Goal: Task Accomplishment & Management: Complete application form

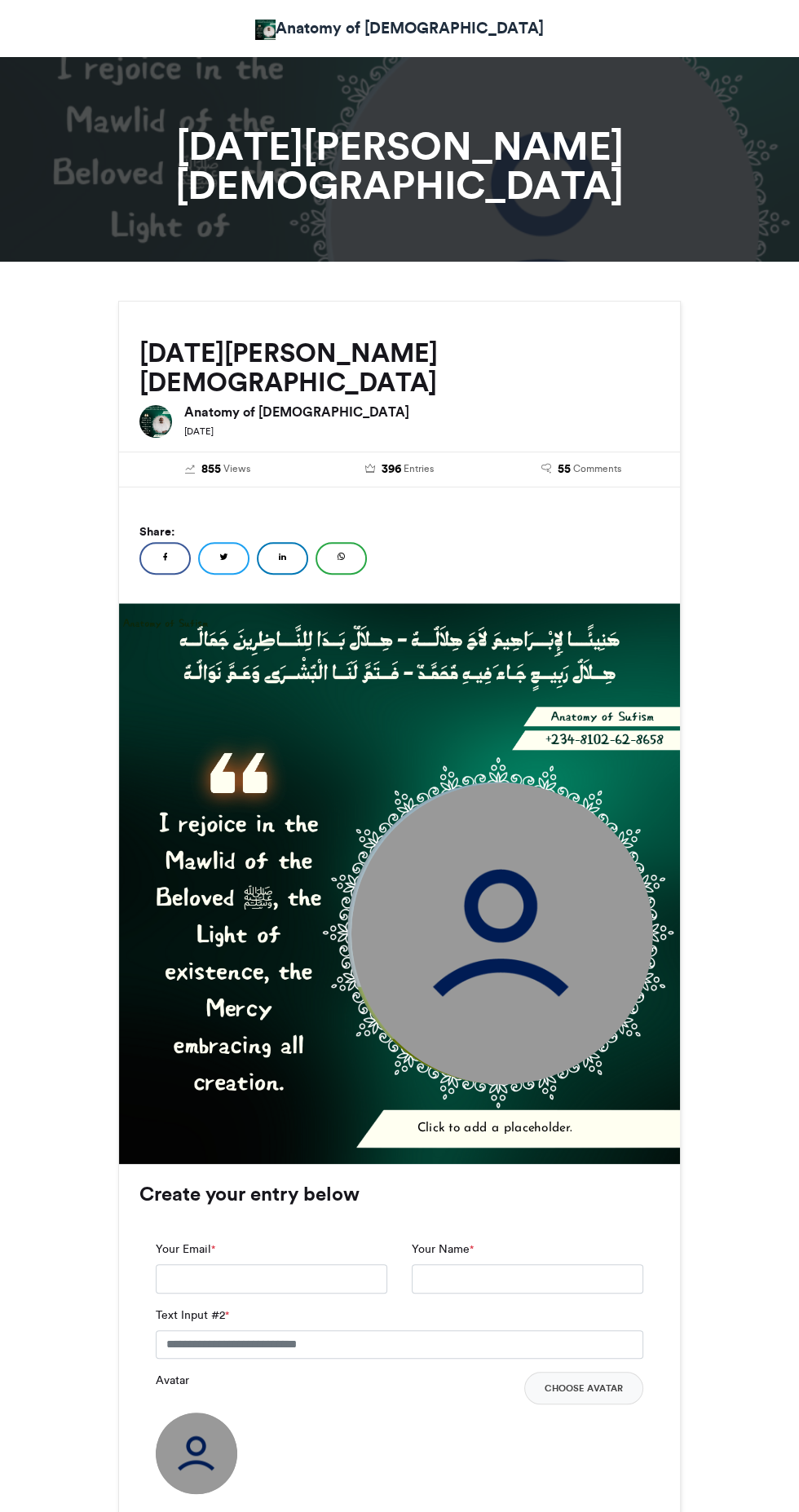
click at [184, 1412] on img at bounding box center [196, 1452] width 81 height 81
click at [600, 1371] on button "Choose Avatar" at bounding box center [584, 1387] width 119 height 32
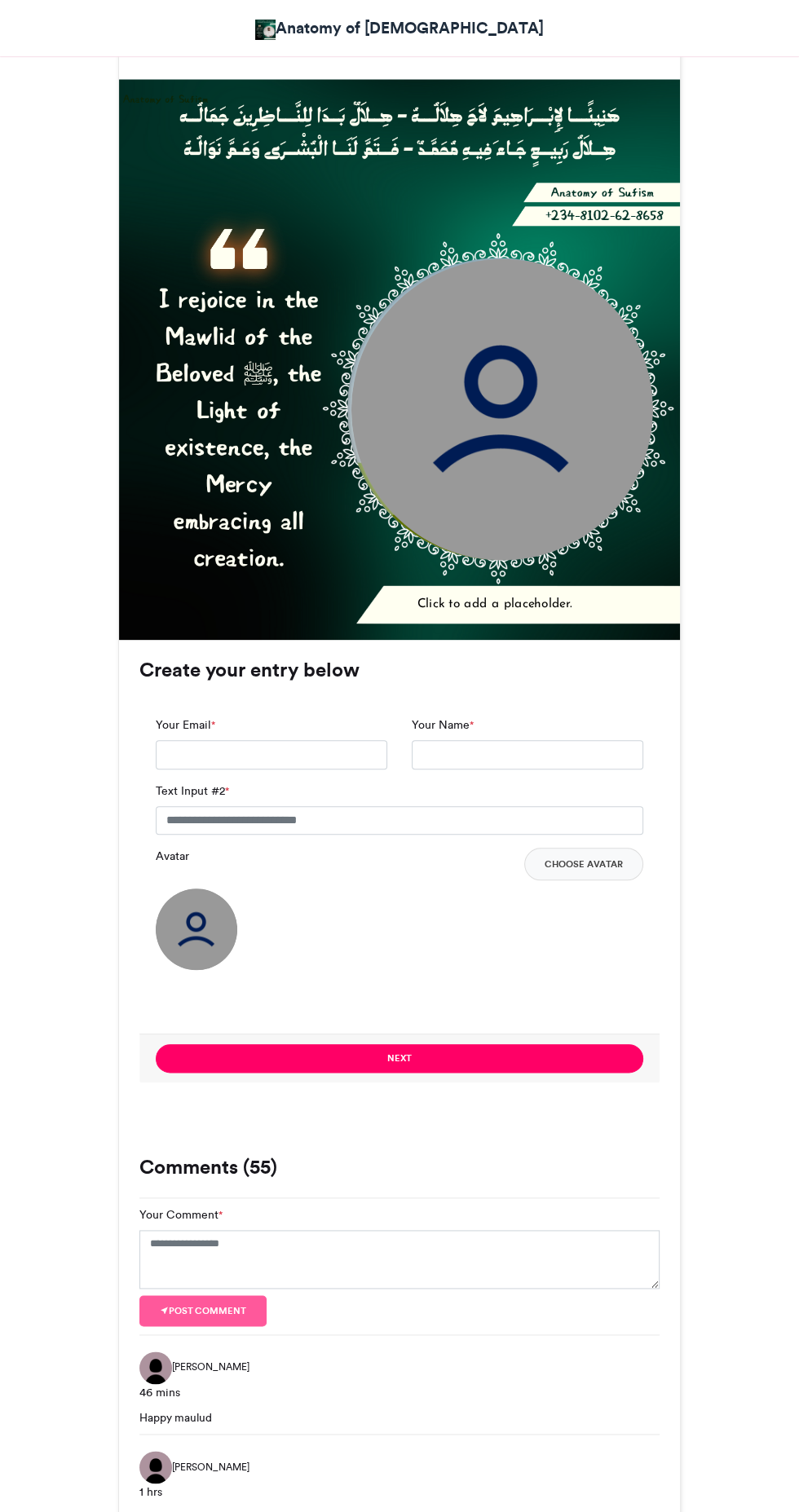
click at [198, 888] on img at bounding box center [196, 929] width 81 height 81
click at [566, 847] on button "Choose Avatar" at bounding box center [584, 863] width 119 height 32
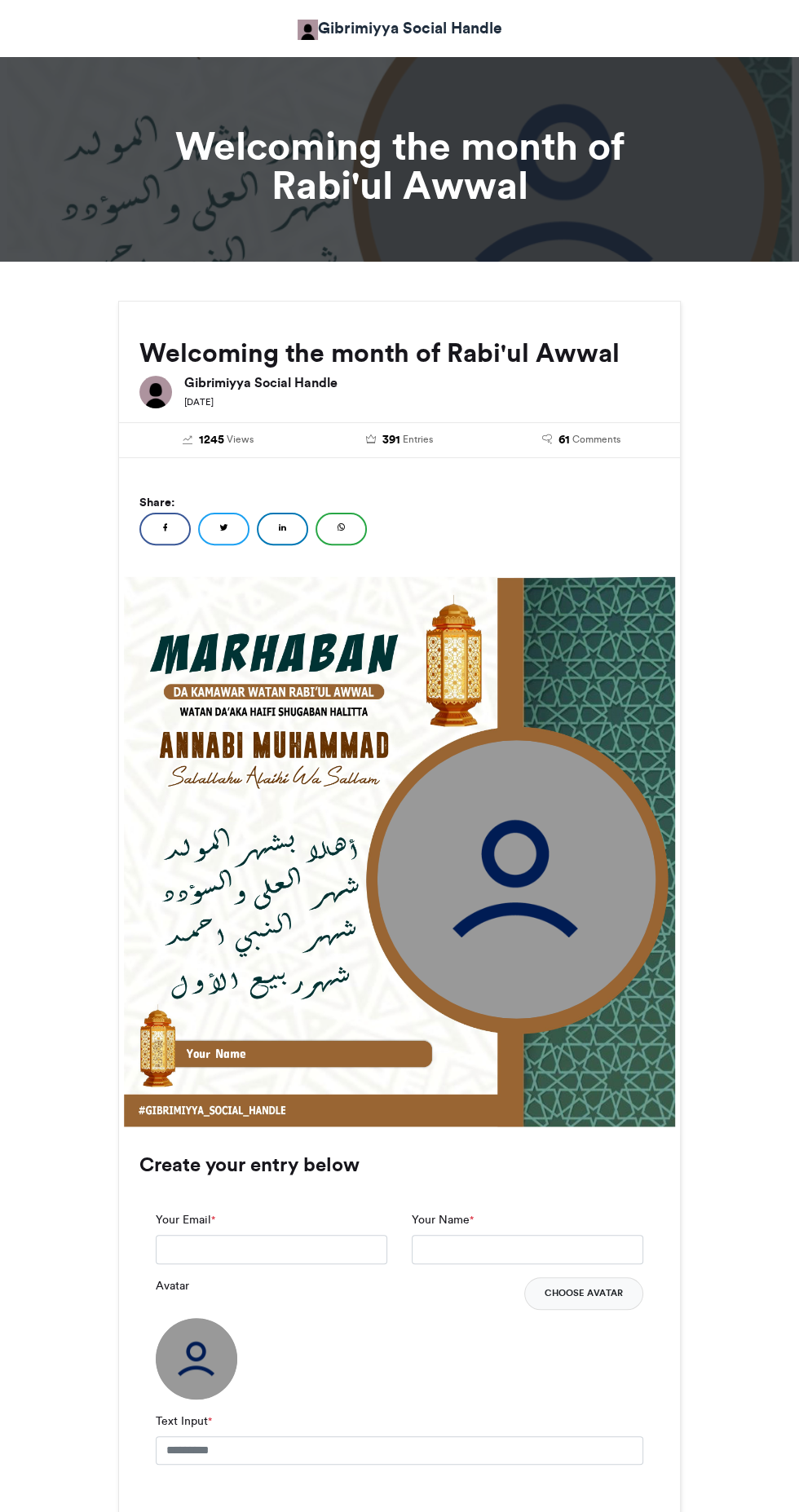
click at [556, 1292] on button "Choose Avatar" at bounding box center [584, 1293] width 119 height 32
